Goal: Communication & Community: Answer question/provide support

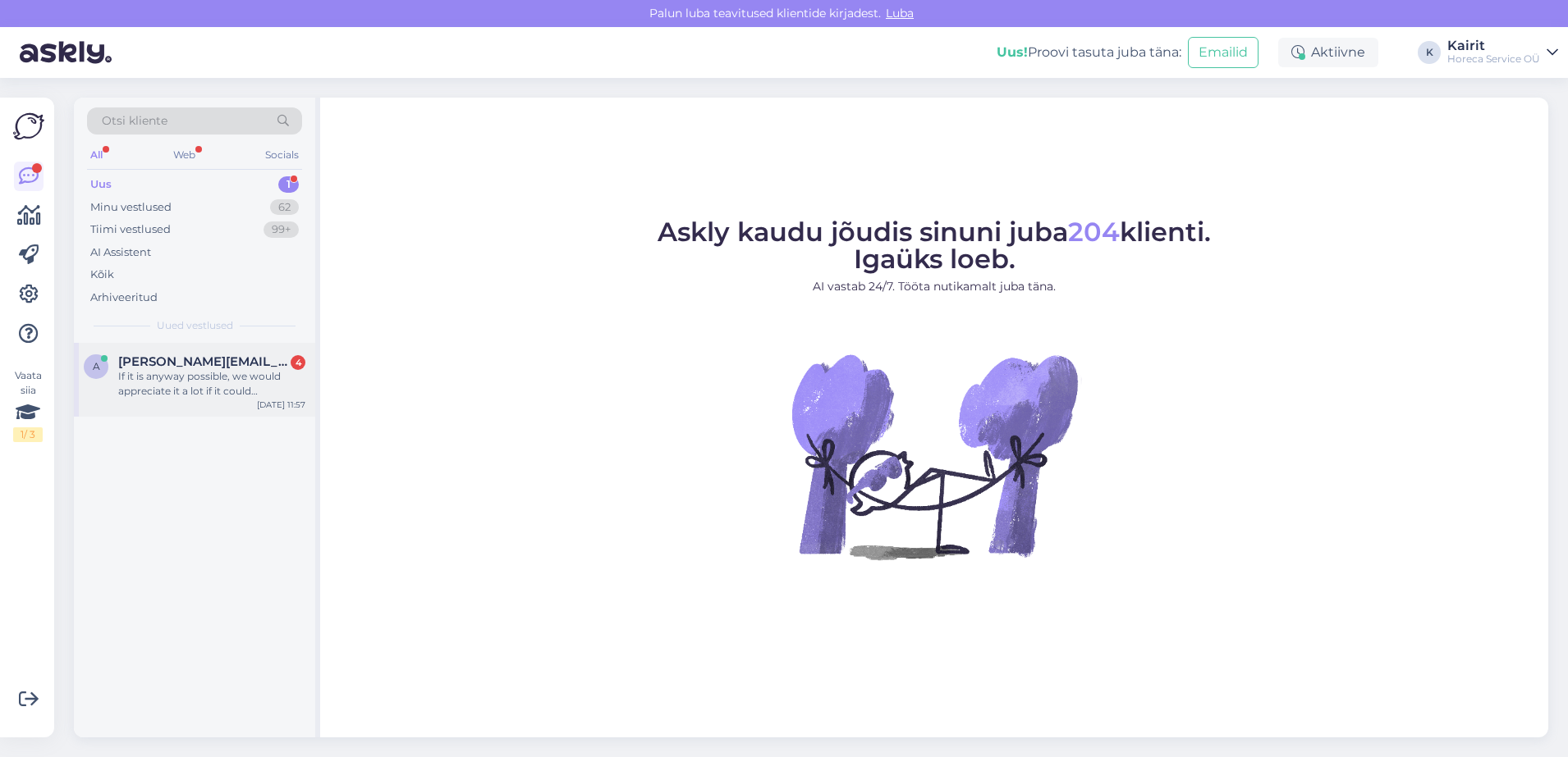
click at [217, 364] on span "[PERSON_NAME][EMAIL_ADDRESS][DOMAIN_NAME]" at bounding box center [204, 362] width 171 height 15
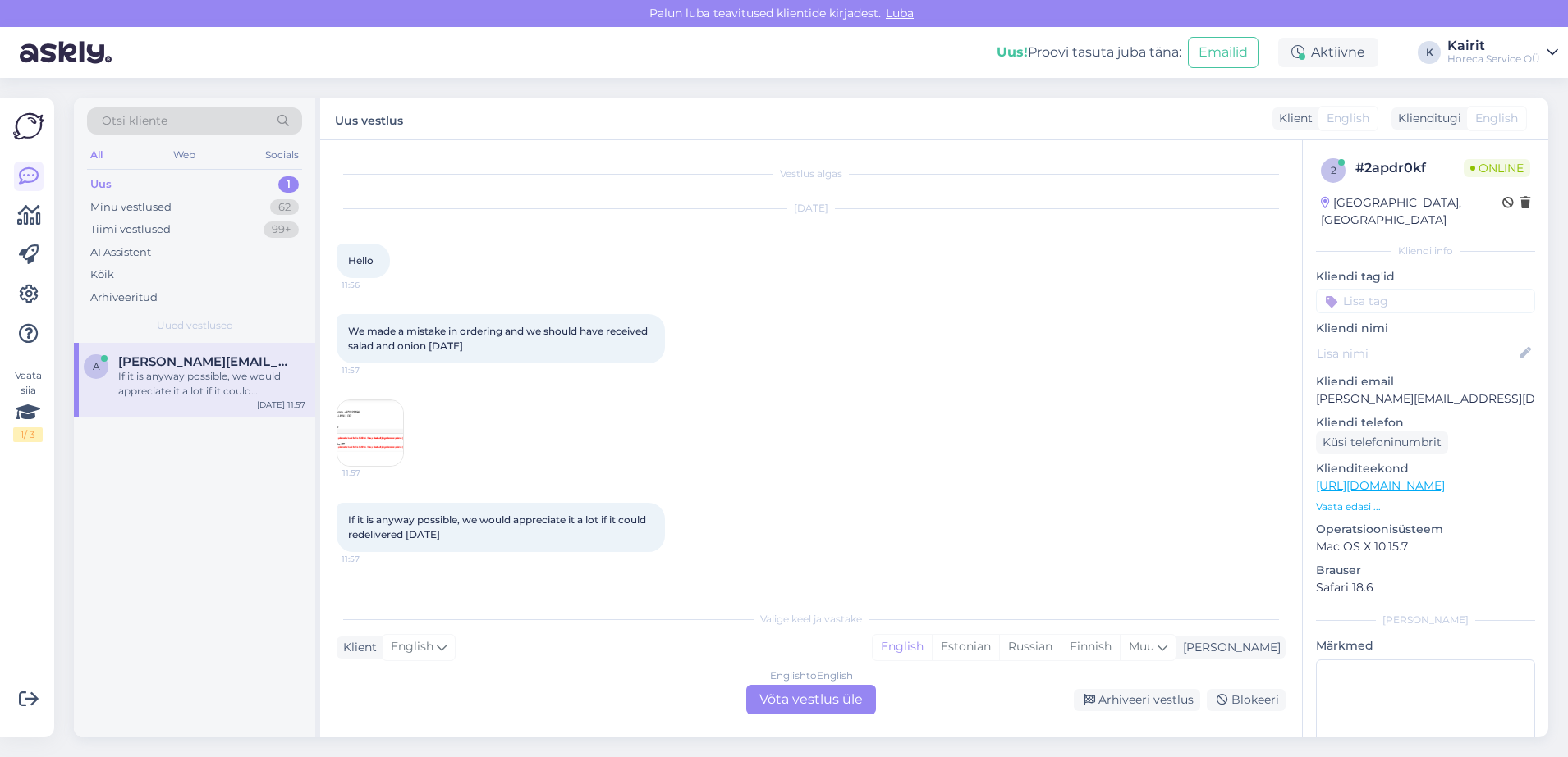
click at [361, 426] on img at bounding box center [370, 432] width 65 height 65
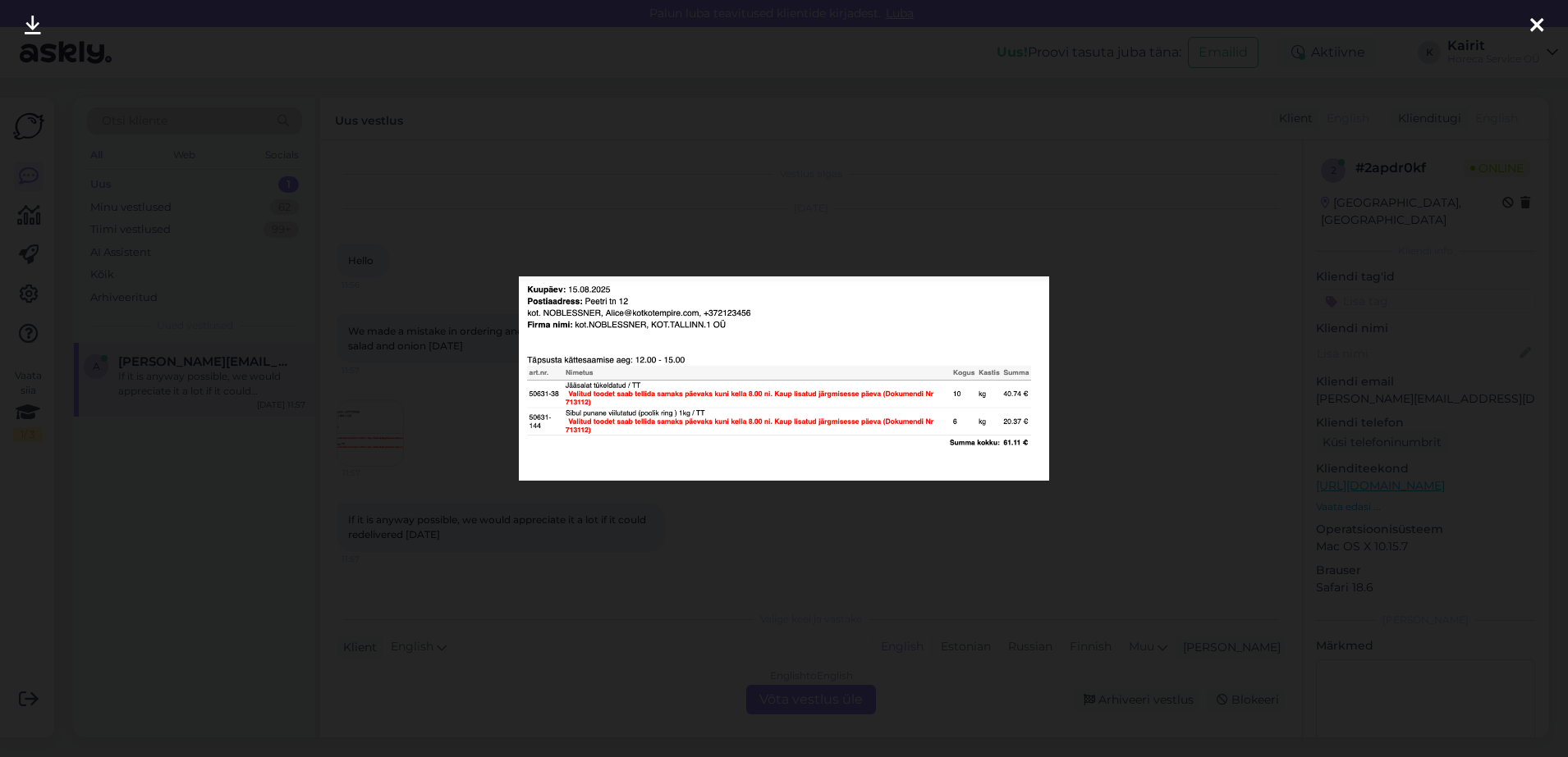
click at [1537, 24] on icon at bounding box center [1537, 27] width 13 height 22
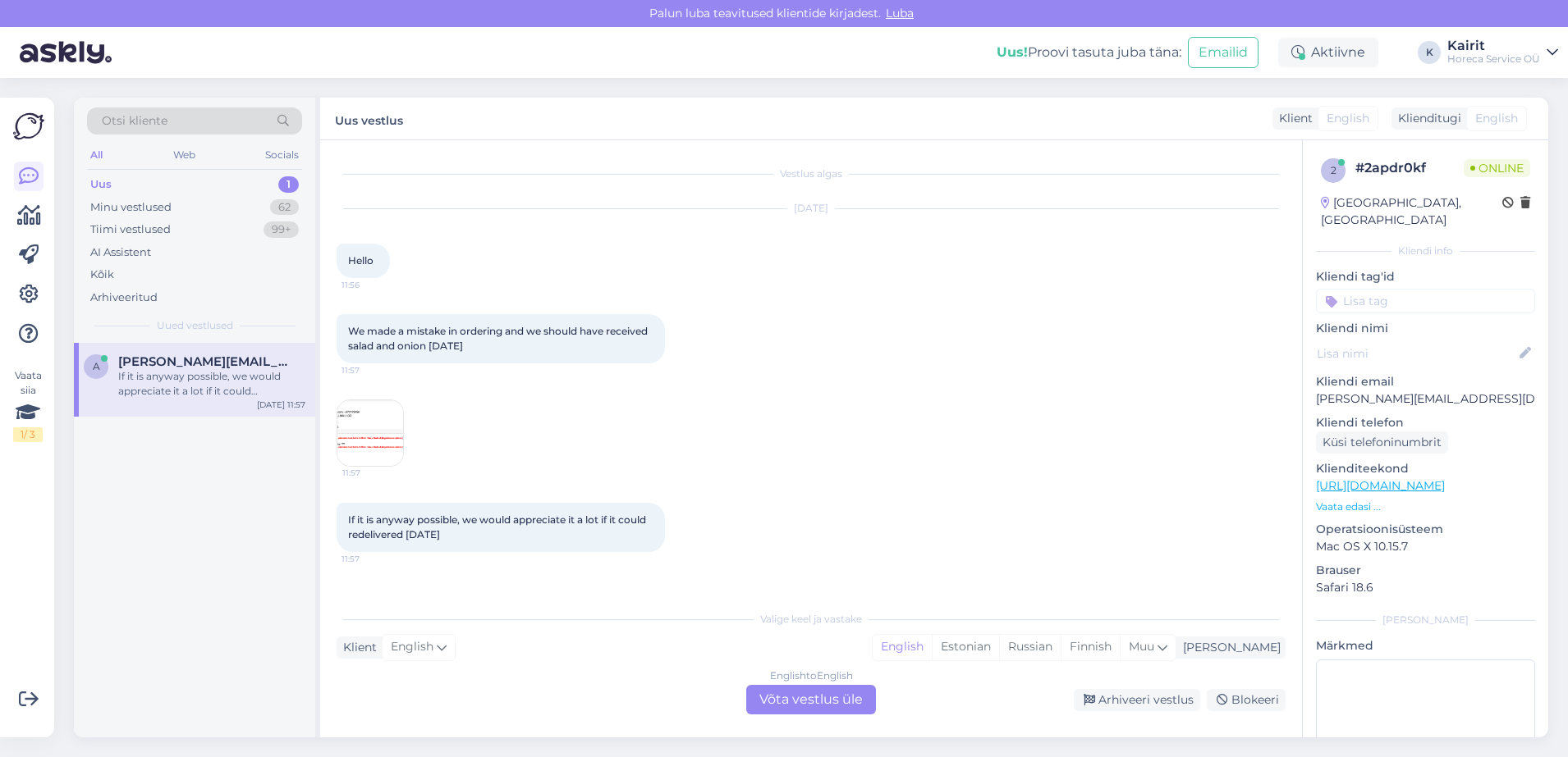
click at [350, 443] on img at bounding box center [370, 432] width 65 height 65
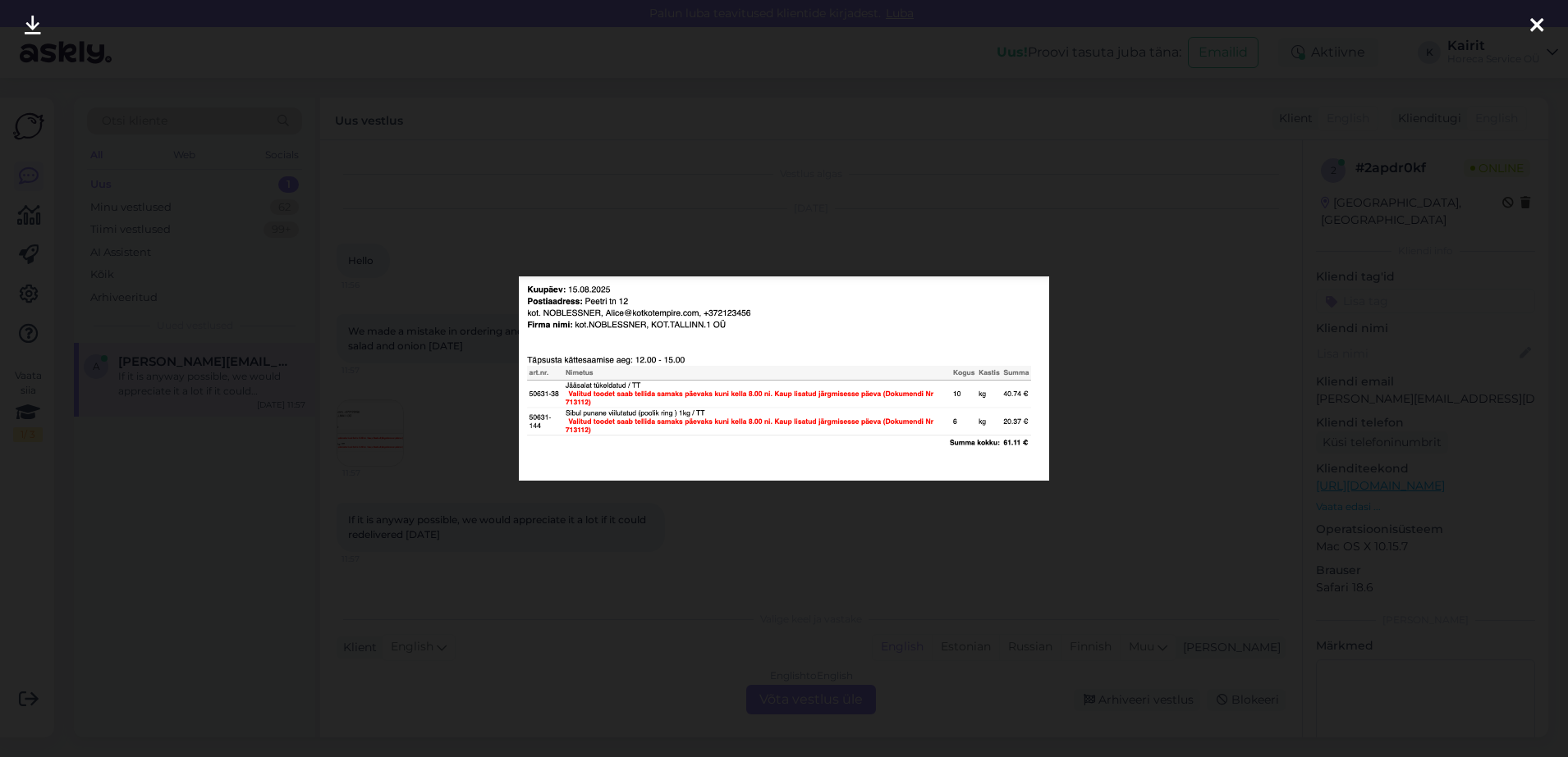
click at [1538, 20] on icon at bounding box center [1537, 27] width 13 height 22
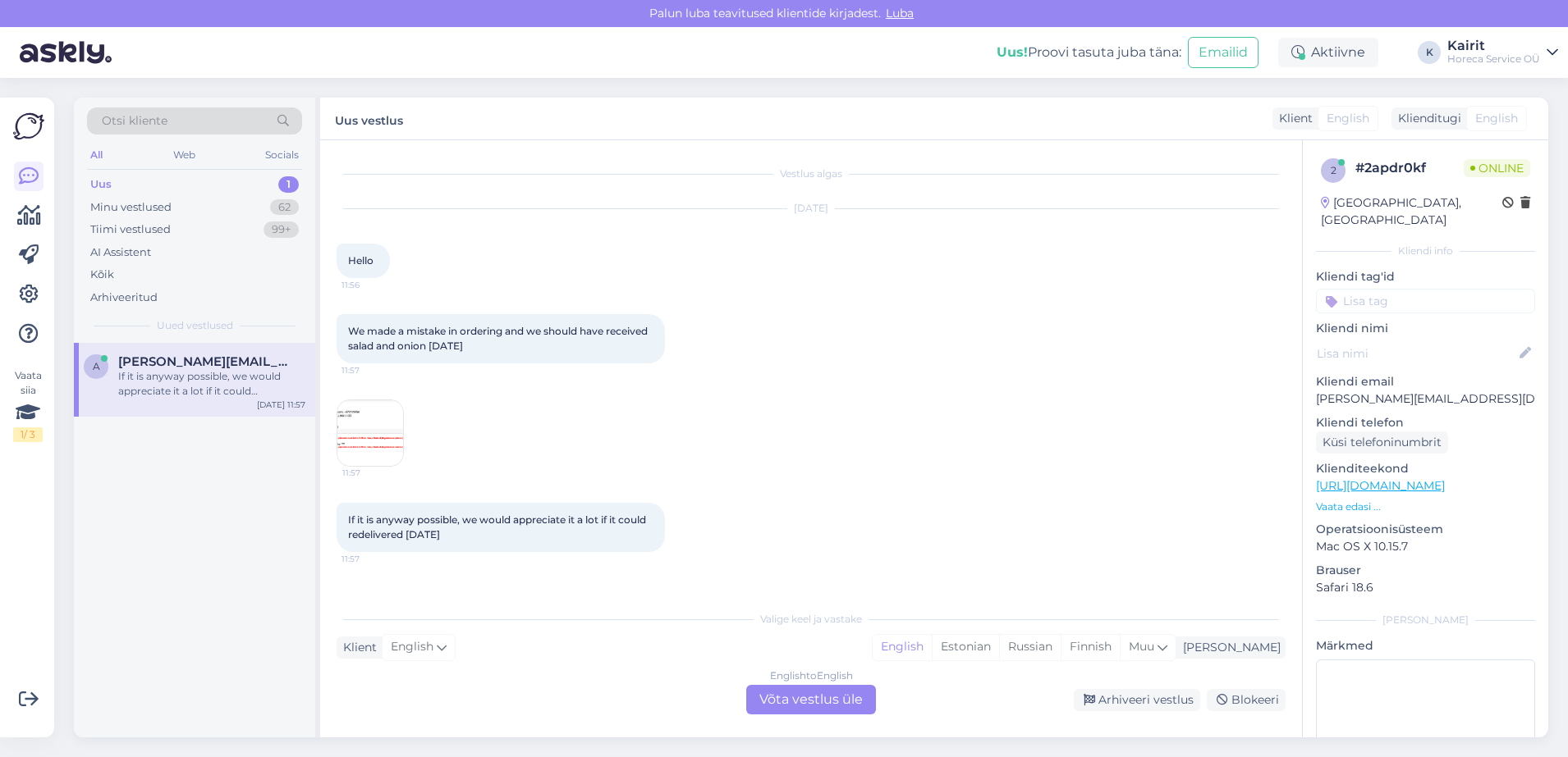
click at [815, 701] on div "English to English Võta vestlus üle" at bounding box center [811, 700] width 129 height 30
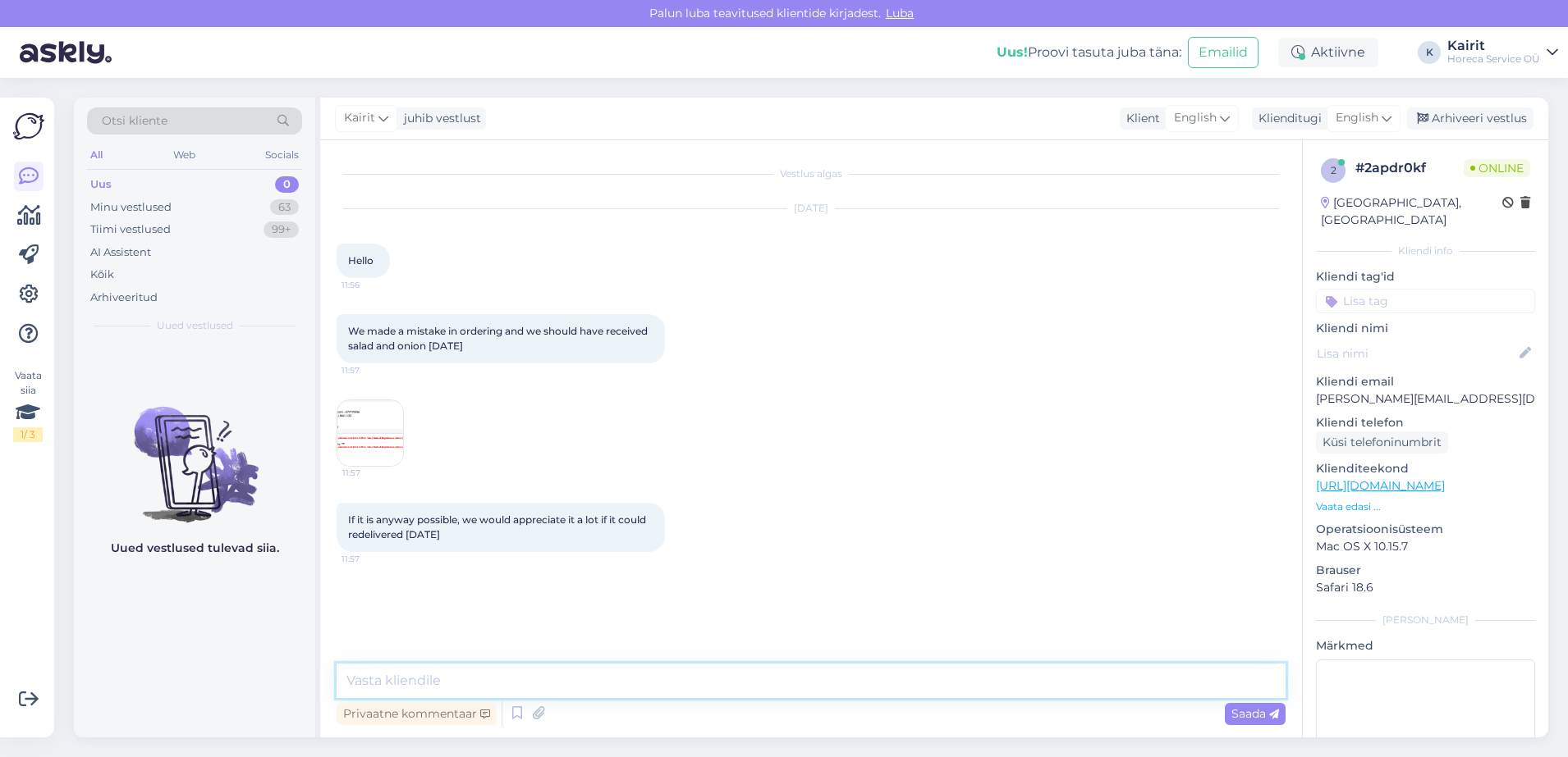
click at [628, 688] on textarea at bounding box center [811, 681] width 949 height 35
paste textarea "hello unfortunately we can not deliver [DATE]"
click at [380, 679] on textarea "hello unfortunately we can not deliver [DATE]" at bounding box center [811, 681] width 949 height 35
click at [356, 674] on textarea "hello! unfortunately we can not deliver [DATE]" at bounding box center [811, 681] width 949 height 35
click at [393, 678] on textarea "Hello! unfortunately we can not deliver [DATE]" at bounding box center [811, 681] width 949 height 35
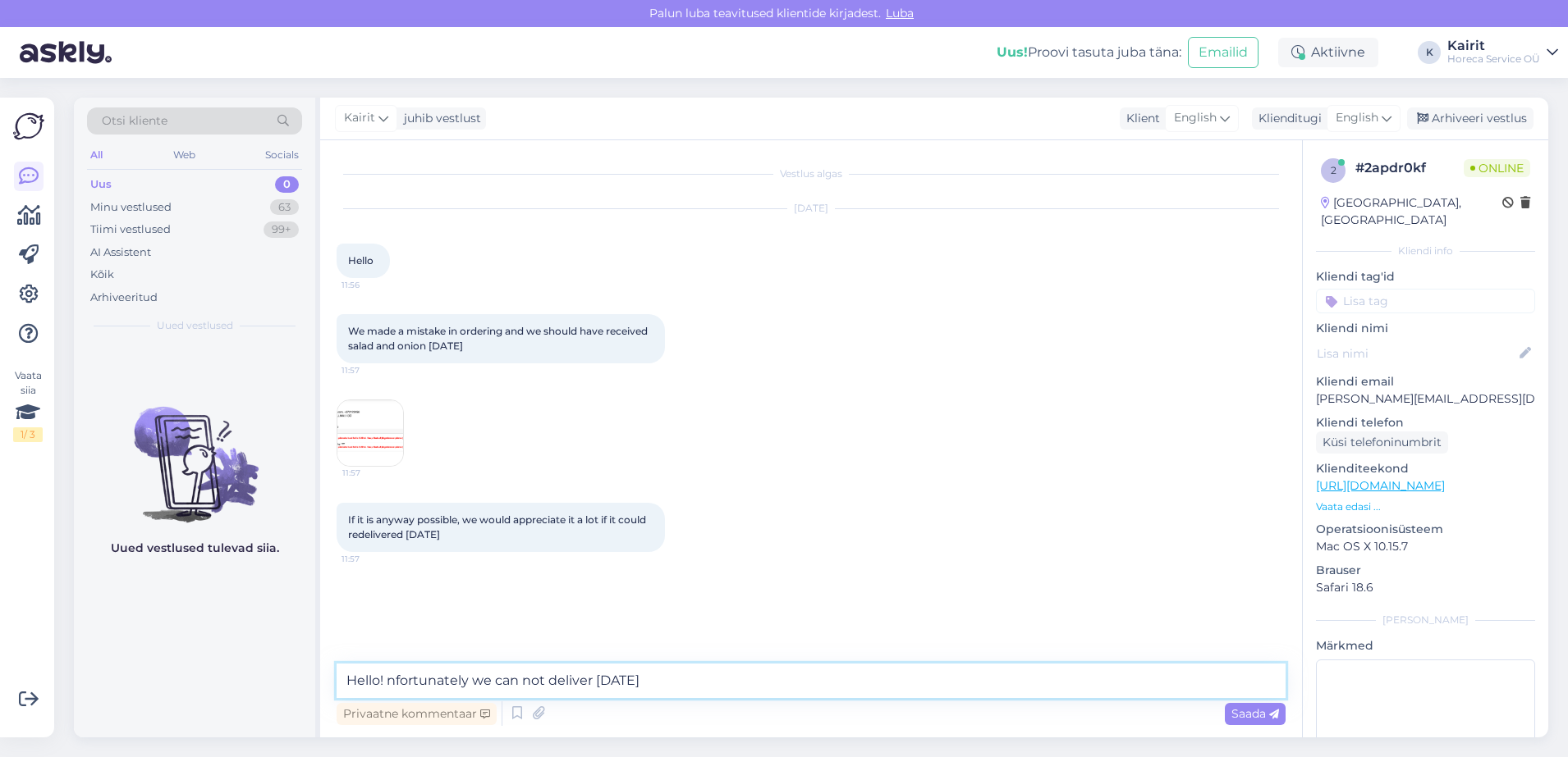
type textarea "Hello! Unfortunately we can not deliver [DATE]"
click at [694, 678] on textarea "Hello! Unfortunately we can not deliver [DATE]" at bounding box center [811, 681] width 949 height 35
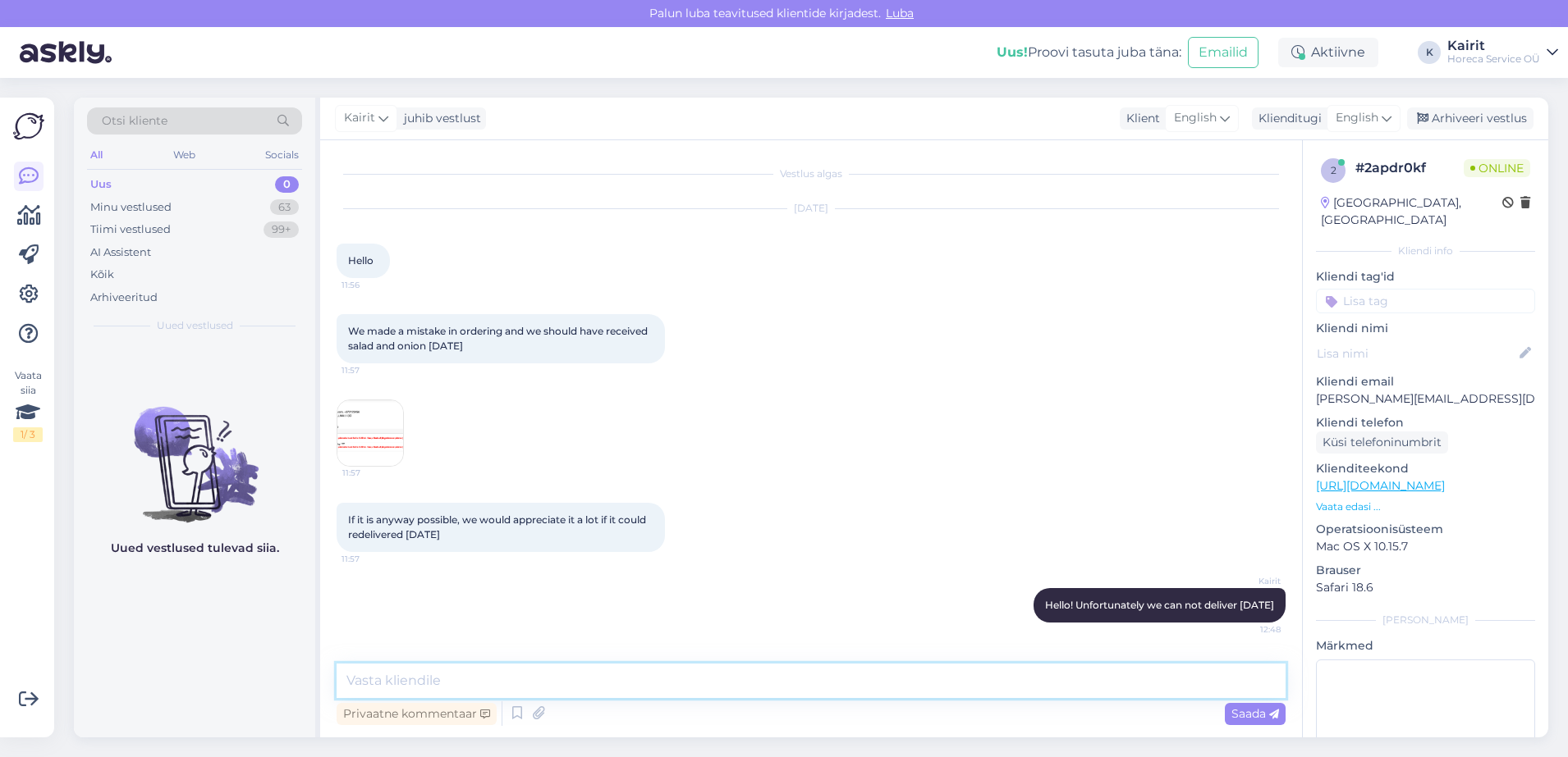
click at [808, 681] on textarea at bounding box center [811, 681] width 949 height 35
paste textarea "you have to order before 08:00 for the same day"
click at [463, 680] on textarea "you have to order before 08:00 for the same day" at bounding box center [811, 681] width 949 height 35
type textarea "you have to order TT before 08:00 for the same day"
